Goal: Information Seeking & Learning: Understand process/instructions

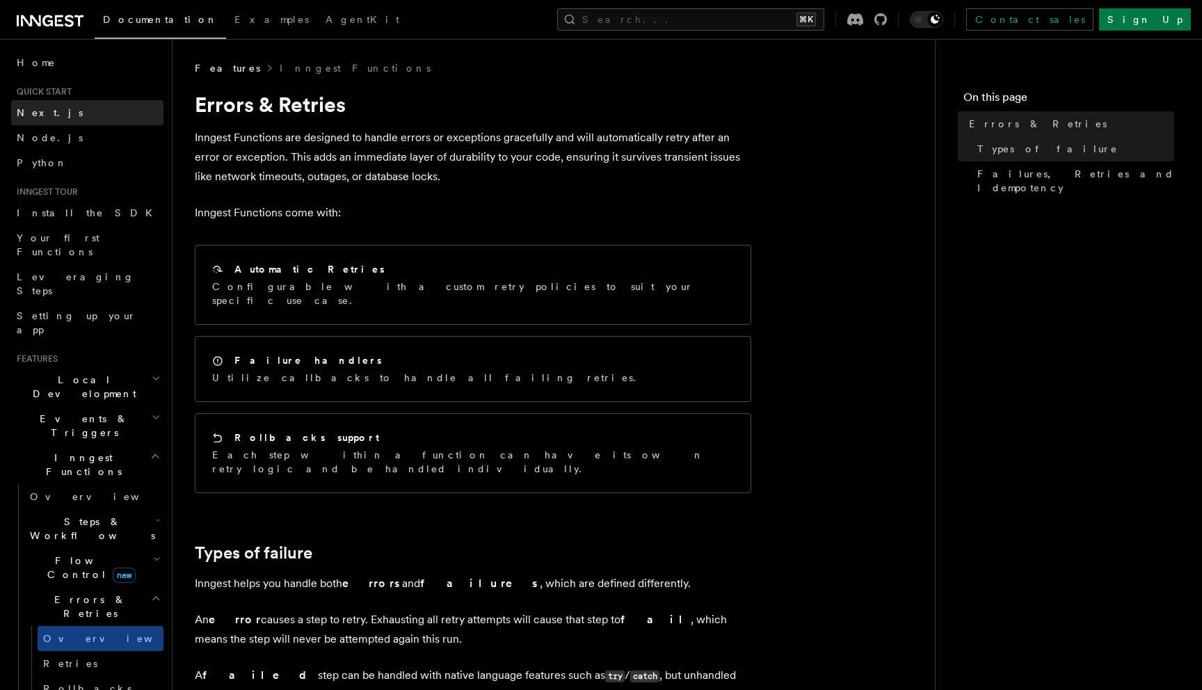
click at [45, 119] on span "Next.js" at bounding box center [50, 113] width 66 height 14
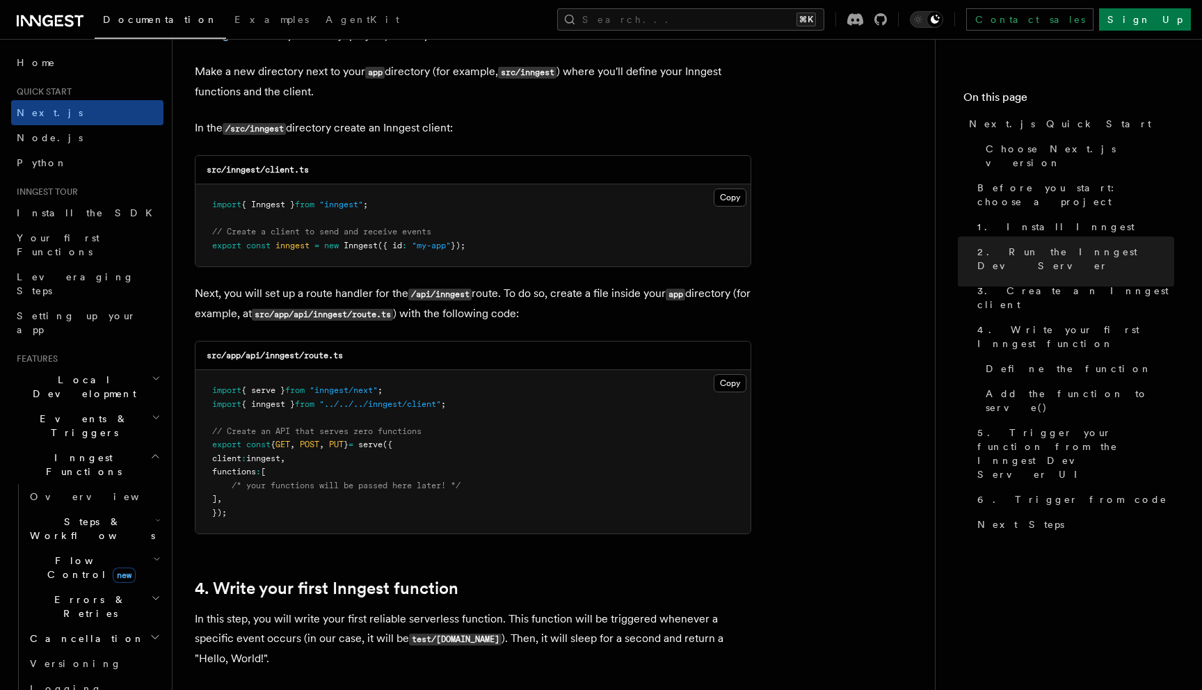
scroll to position [1782, 0]
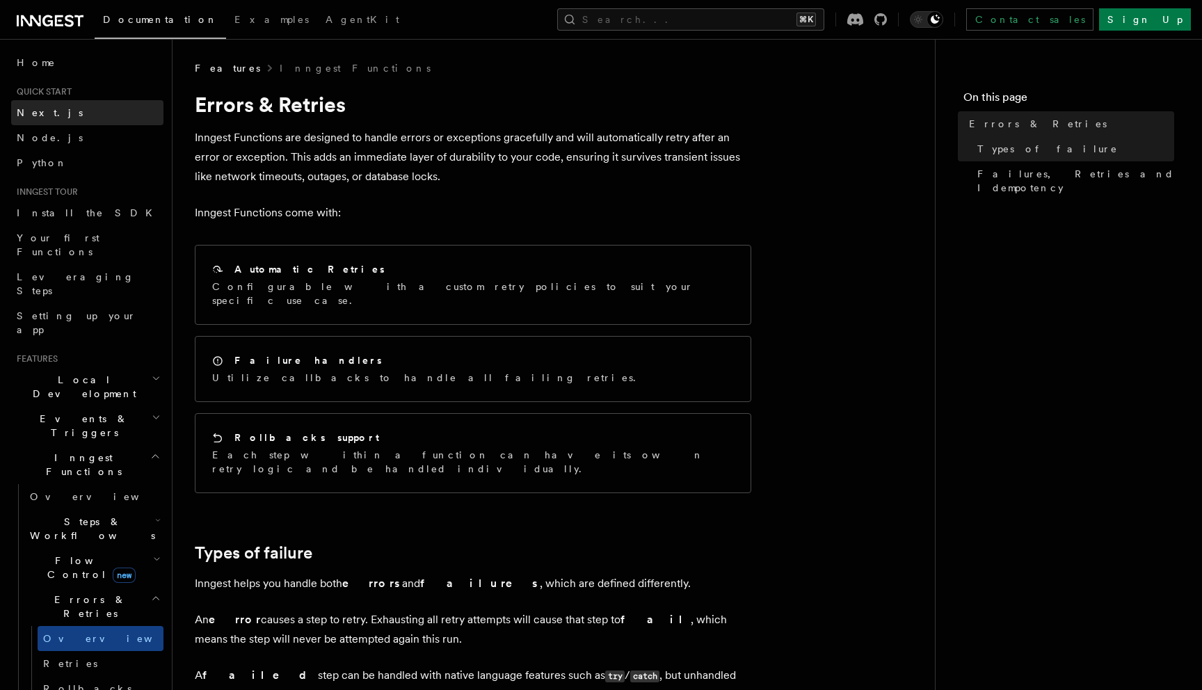
click at [67, 106] on link "Next.js" at bounding box center [87, 112] width 152 height 25
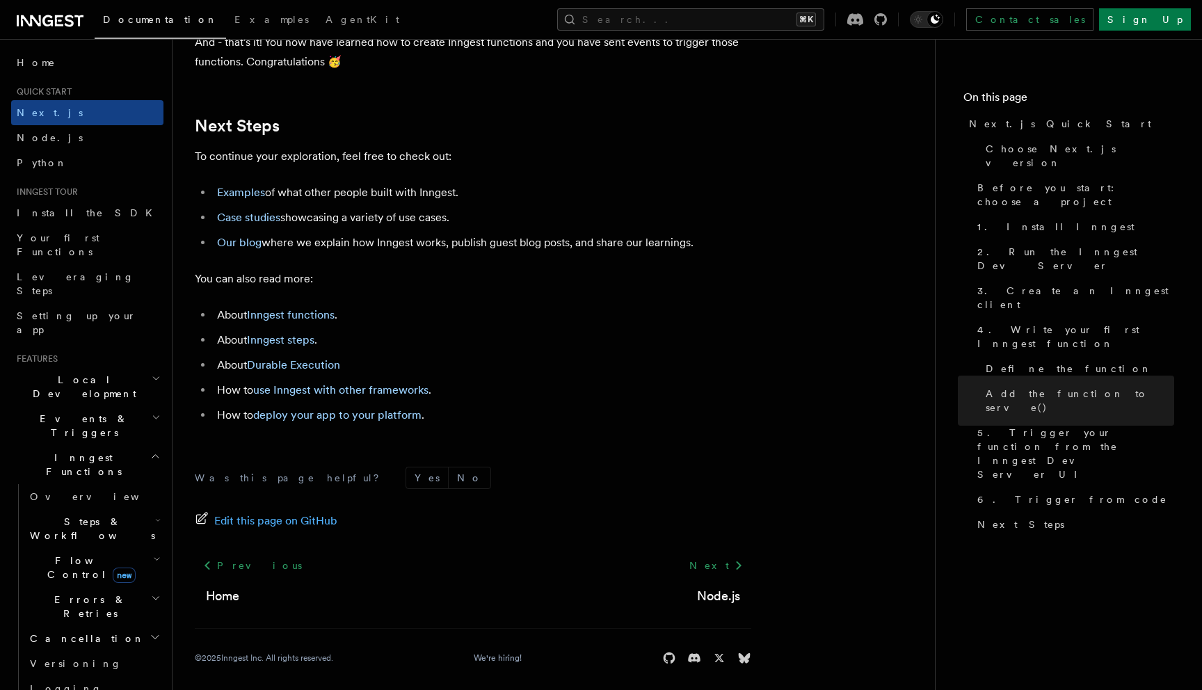
scroll to position [8690, 0]
